Goal: Task Accomplishment & Management: Complete application form

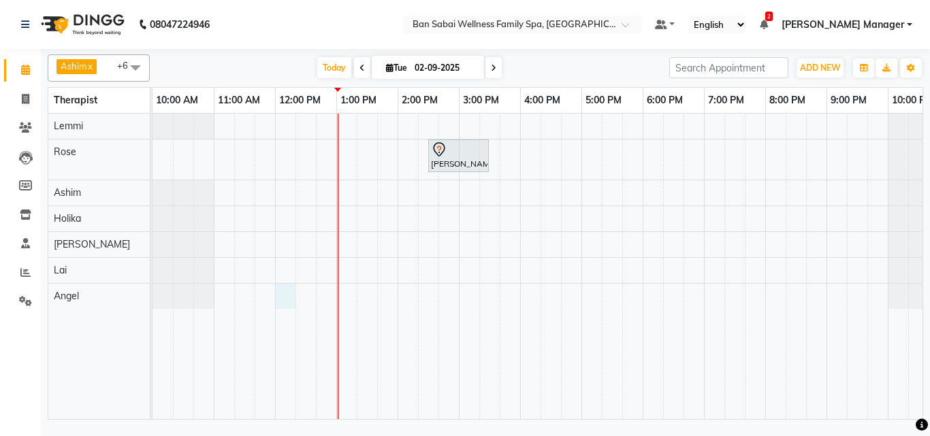
click at [295, 289] on div "[PERSON_NAME] [PERSON_NAME] ( Husband [PERSON_NAME] ), TK01, 02:30 PM-03:30 PM,…" at bounding box center [550, 267] width 796 height 306
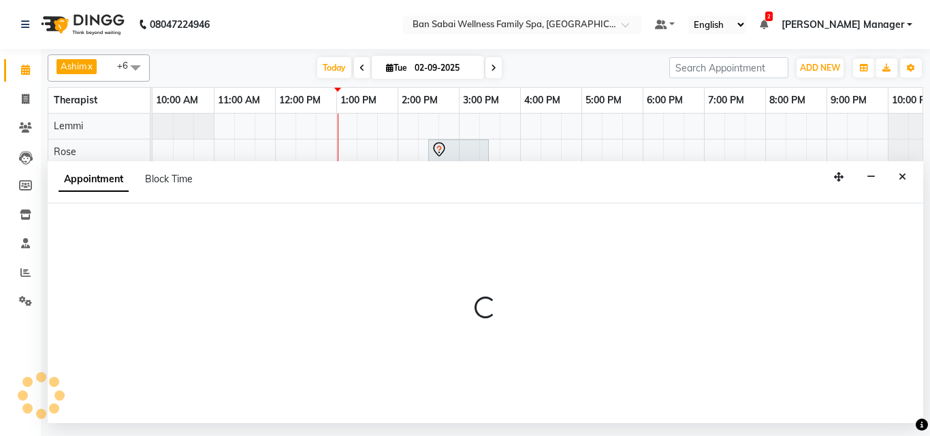
select select "90339"
select select "720"
select select "tentative"
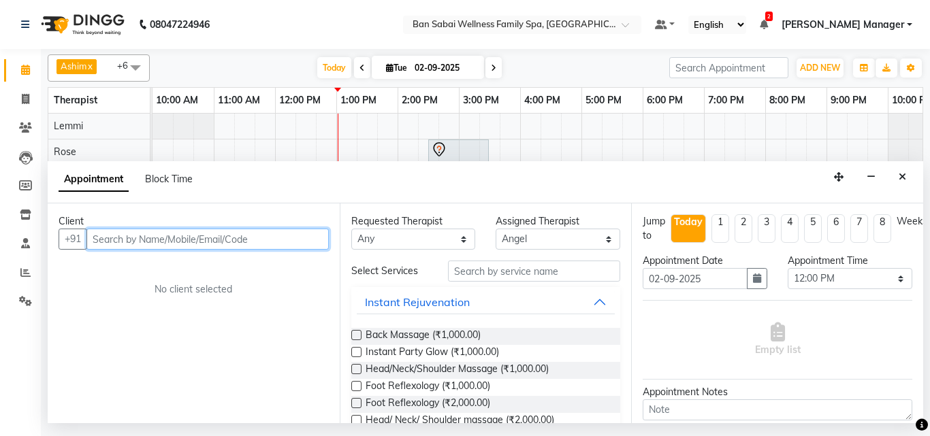
click at [219, 237] on input "text" at bounding box center [207, 239] width 242 height 21
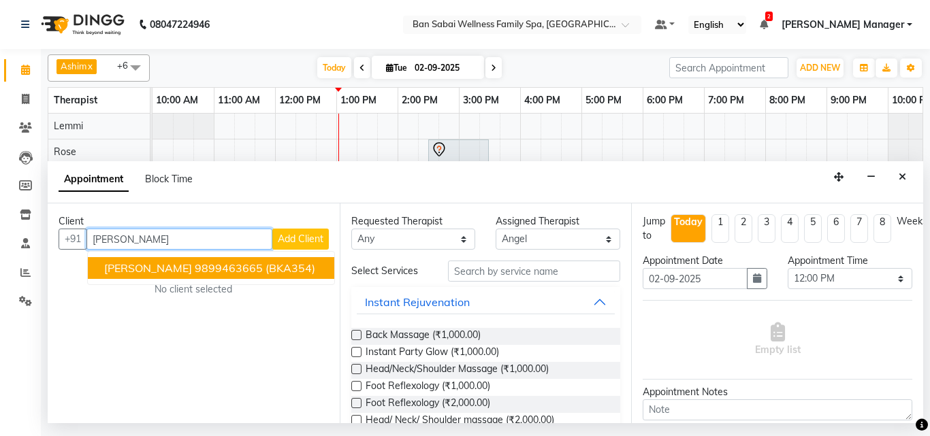
click at [259, 272] on ngb-highlight "9899463665" at bounding box center [229, 268] width 68 height 14
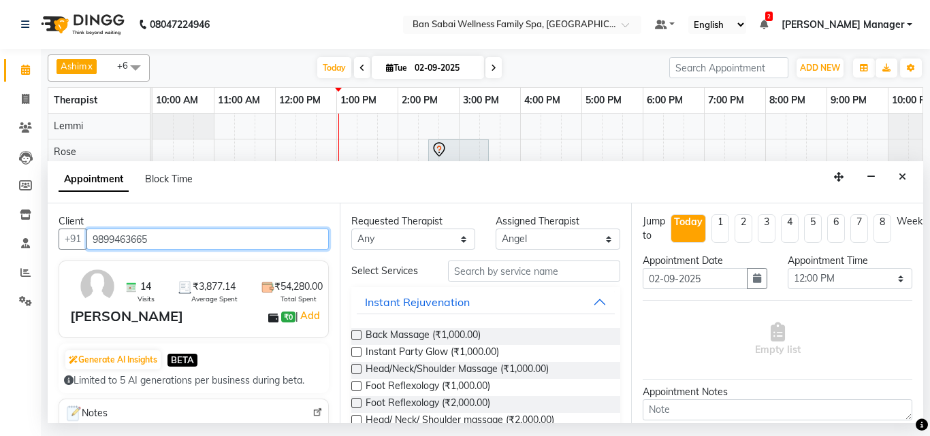
type input "9899463665"
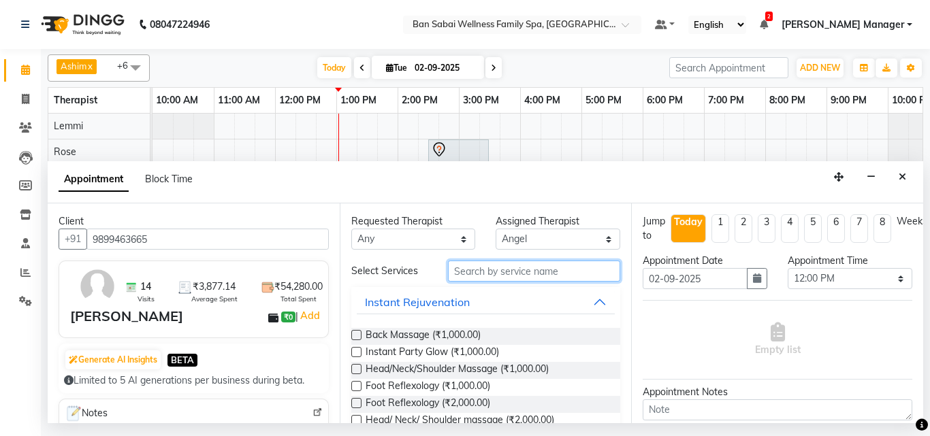
click at [541, 276] on input "text" at bounding box center [534, 271] width 173 height 21
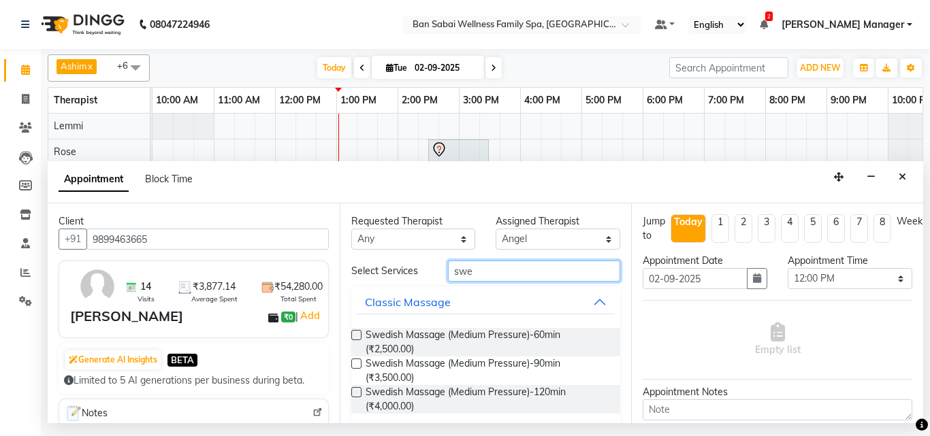
type input "swe"
click at [357, 391] on label at bounding box center [356, 392] width 10 height 10
click at [357, 391] on input "checkbox" at bounding box center [355, 393] width 9 height 9
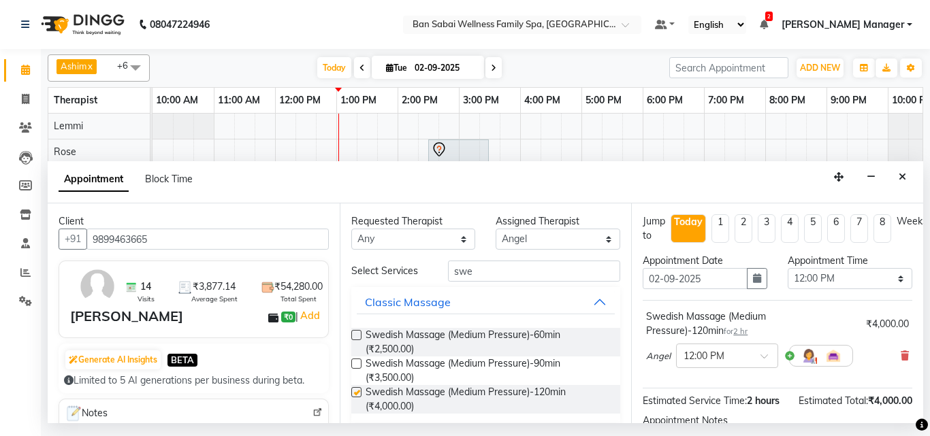
checkbox input "false"
click at [874, 280] on select "Select 11:00 AM 11:05 AM 11:10 AM 11:15 AM 11:20 AM 11:25 AM 11:30 AM 11:35 AM …" at bounding box center [849, 278] width 125 height 21
select select "735"
click at [787, 268] on select "Select 11:00 AM 11:05 AM 11:10 AM 11:15 AM 11:20 AM 11:25 AM 11:30 AM 11:35 AM …" at bounding box center [849, 278] width 125 height 21
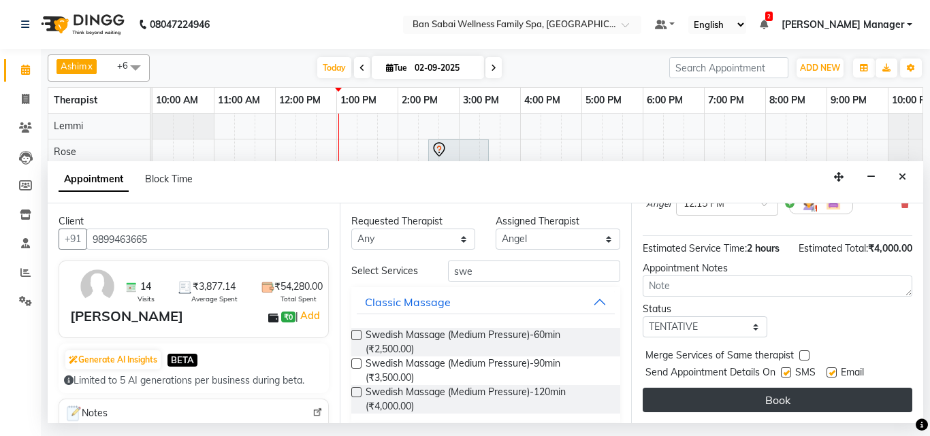
click at [827, 389] on button "Book" at bounding box center [776, 400] width 269 height 24
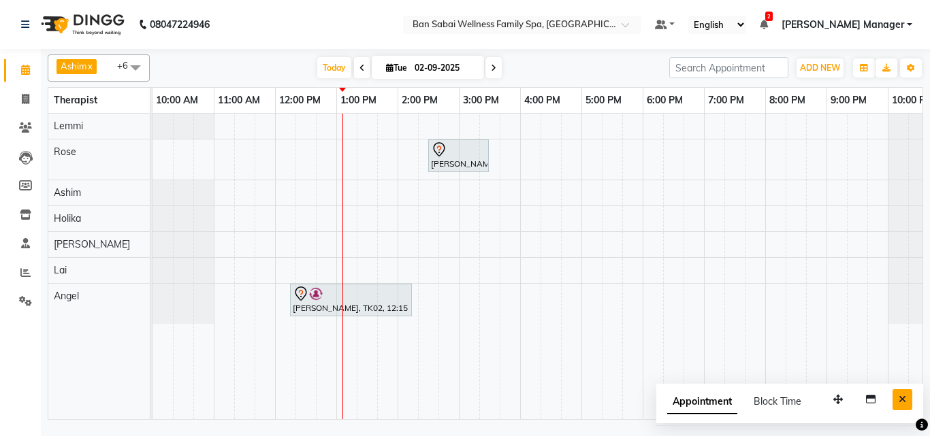
click at [902, 399] on icon "Close" at bounding box center [901, 400] width 7 height 10
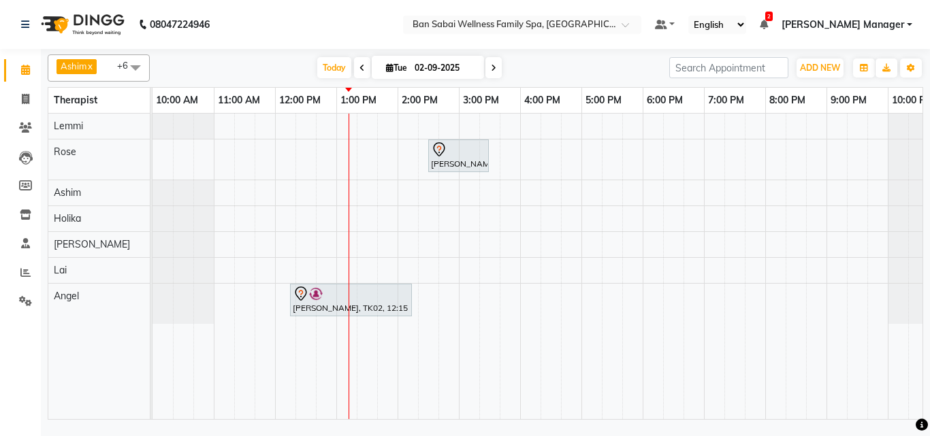
click at [397, 221] on div "[PERSON_NAME] [PERSON_NAME] ( Husband [PERSON_NAME] ), TK01, 02:30 PM-03:30 PM,…" at bounding box center [550, 267] width 796 height 306
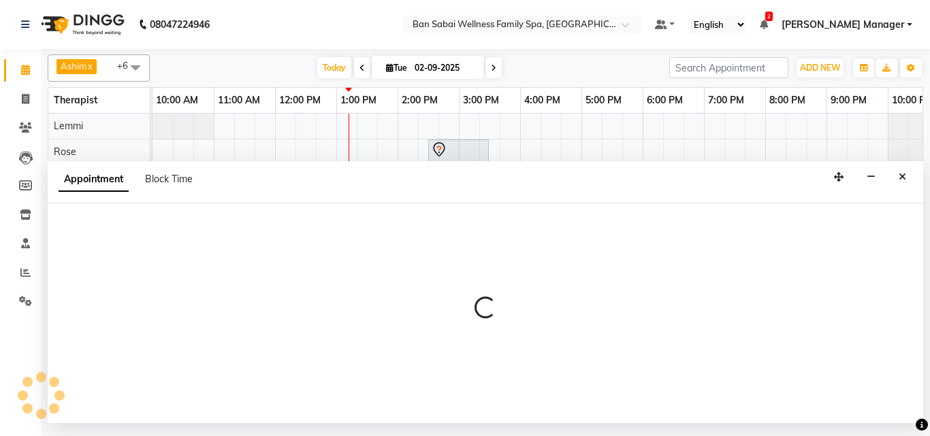
select select "79370"
select select "825"
select select "tentative"
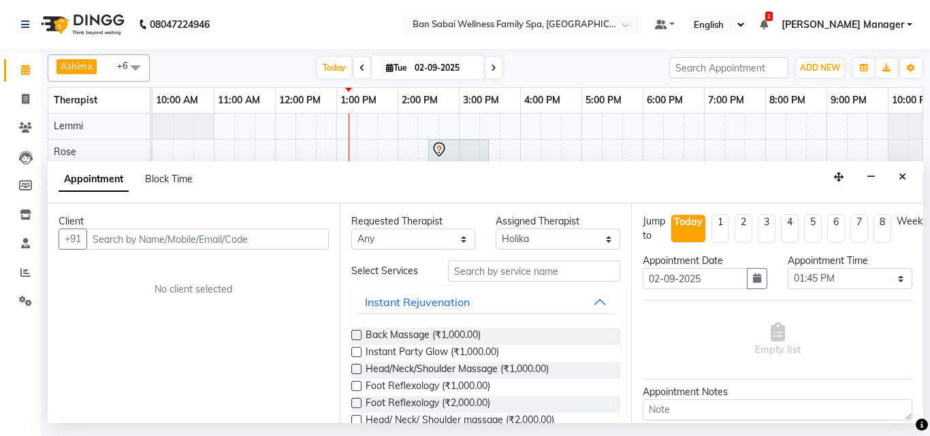
click at [250, 237] on input "text" at bounding box center [207, 239] width 242 height 21
type input "9"
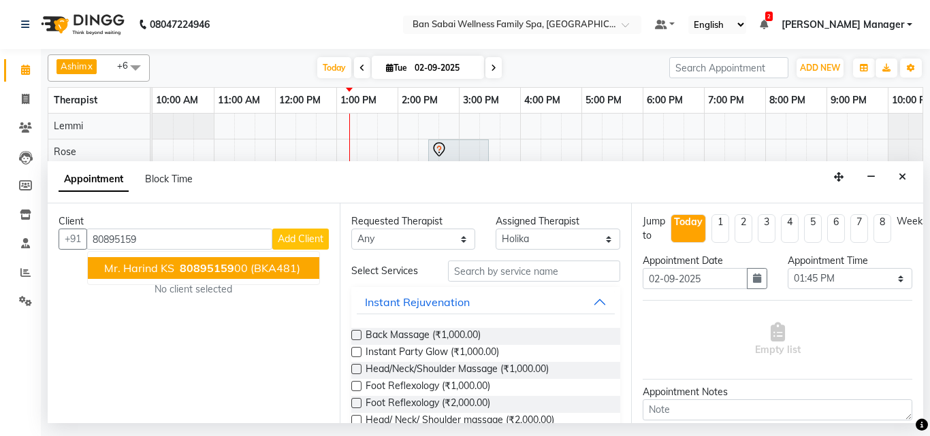
click at [242, 267] on ngb-highlight "80895159 00" at bounding box center [212, 268] width 71 height 14
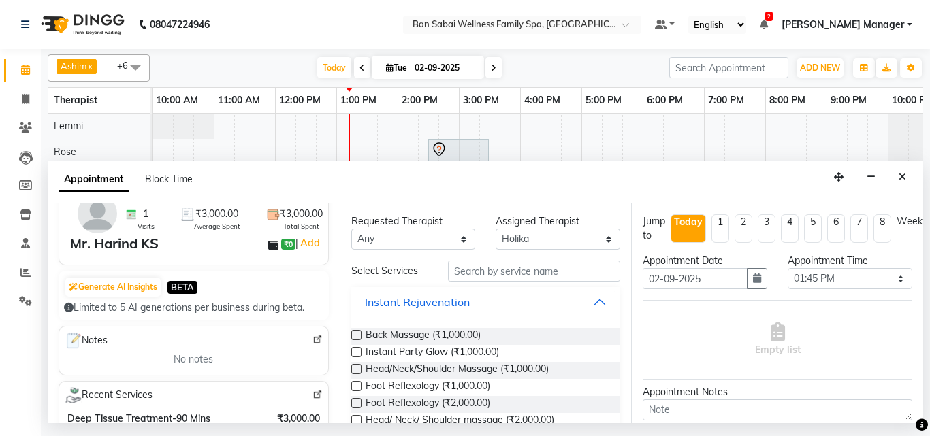
scroll to position [0, 0]
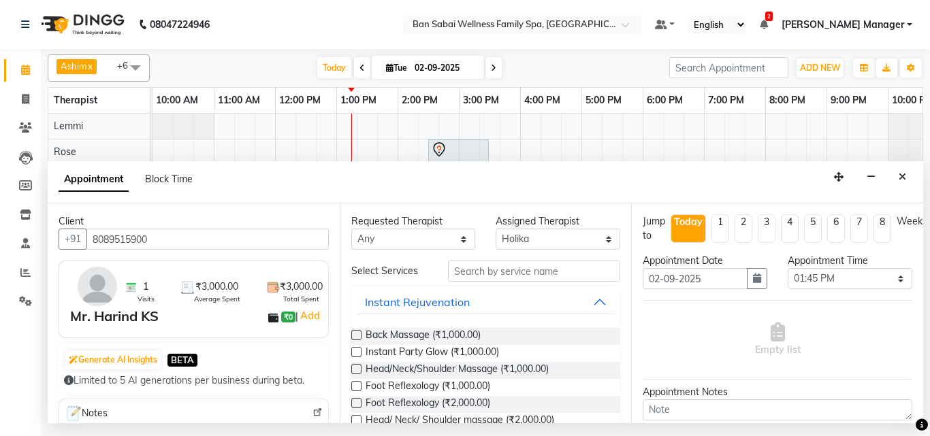
type input "8089515900"
click at [495, 275] on input "text" at bounding box center [534, 271] width 173 height 21
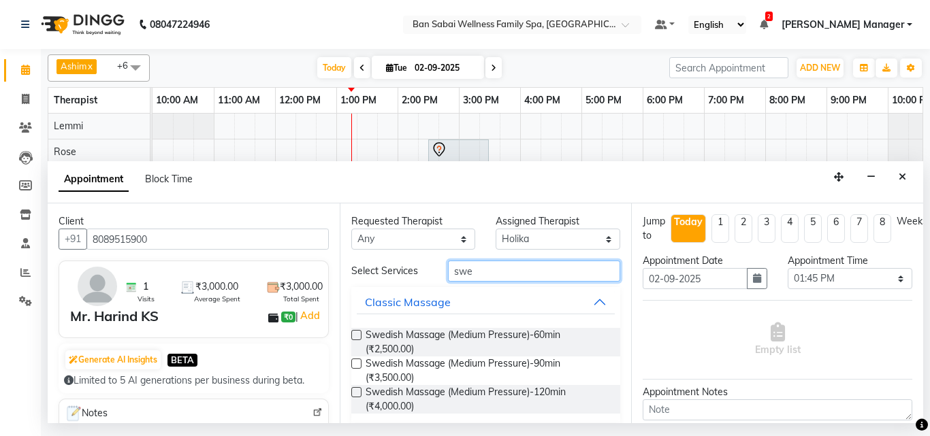
type input "swe"
click at [356, 362] on label at bounding box center [356, 364] width 10 height 10
click at [356, 362] on input "checkbox" at bounding box center [355, 365] width 9 height 9
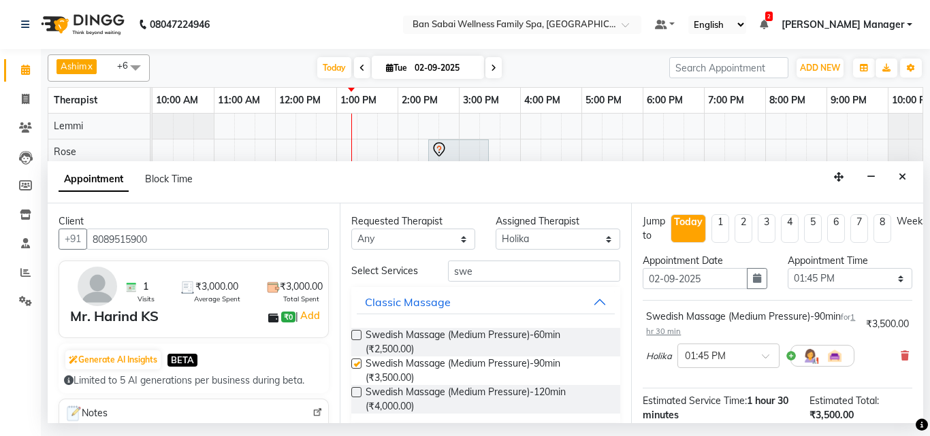
checkbox input "false"
click at [855, 280] on select "Select 11:00 AM 11:05 AM 11:10 AM 11:15 AM 11:20 AM 11:25 AM 11:30 AM 11:35 AM …" at bounding box center [849, 278] width 125 height 21
select select "805"
click at [787, 268] on select "Select 11:00 AM 11:05 AM 11:10 AM 11:15 AM 11:20 AM 11:25 AM 11:30 AM 11:35 AM …" at bounding box center [849, 278] width 125 height 21
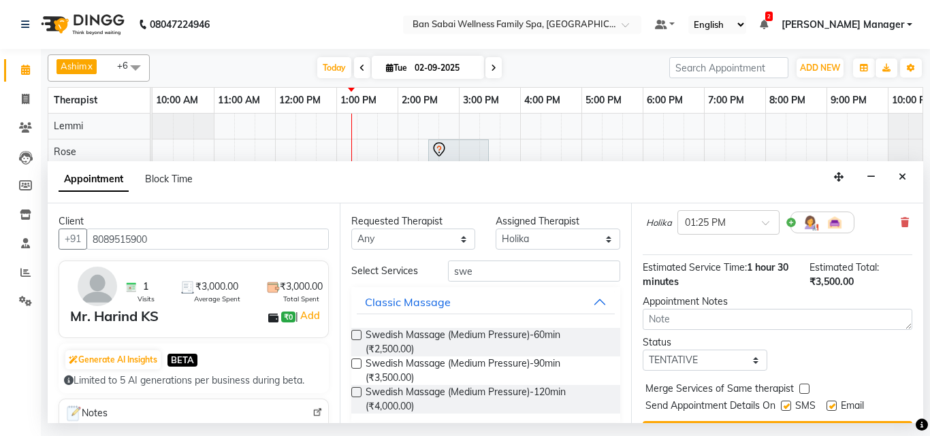
scroll to position [177, 0]
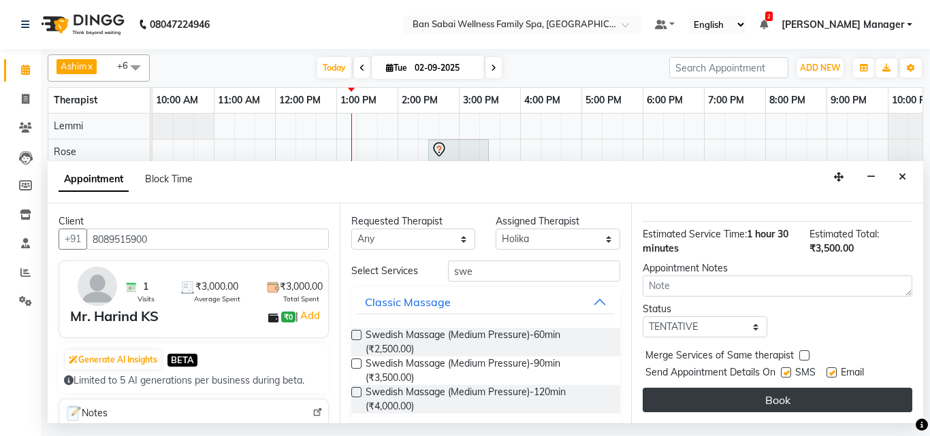
click at [781, 391] on button "Book" at bounding box center [776, 400] width 269 height 24
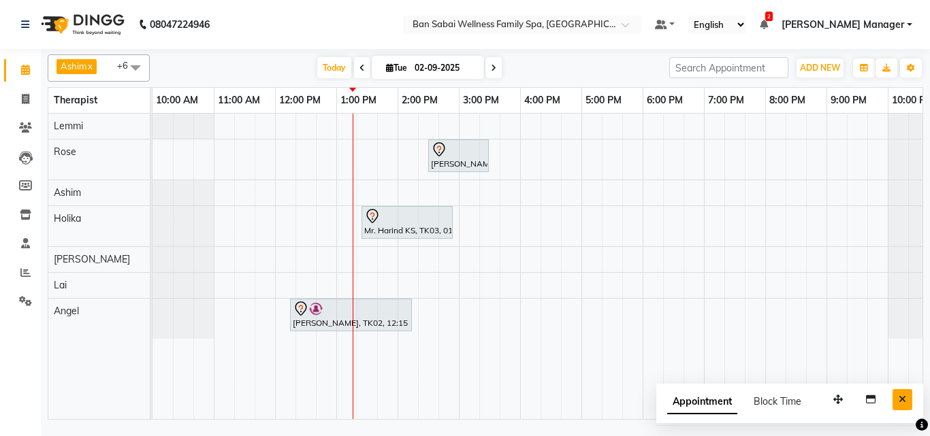
click at [907, 402] on button "Close" at bounding box center [902, 399] width 20 height 21
